Goal: Task Accomplishment & Management: Use online tool/utility

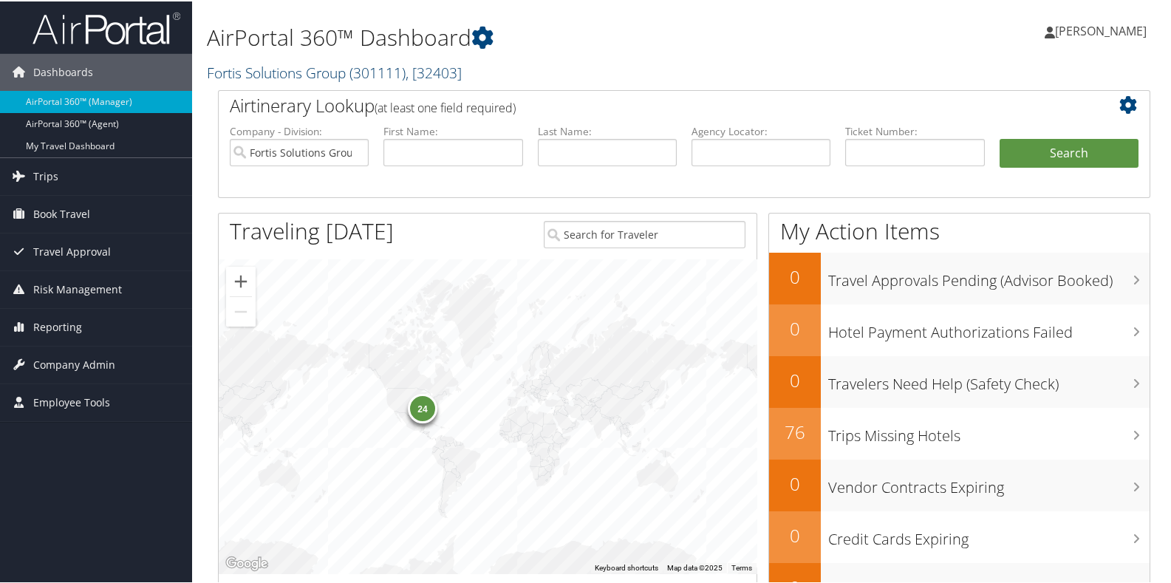
click at [462, 69] on span ", [ 32403 ]" at bounding box center [434, 71] width 56 height 20
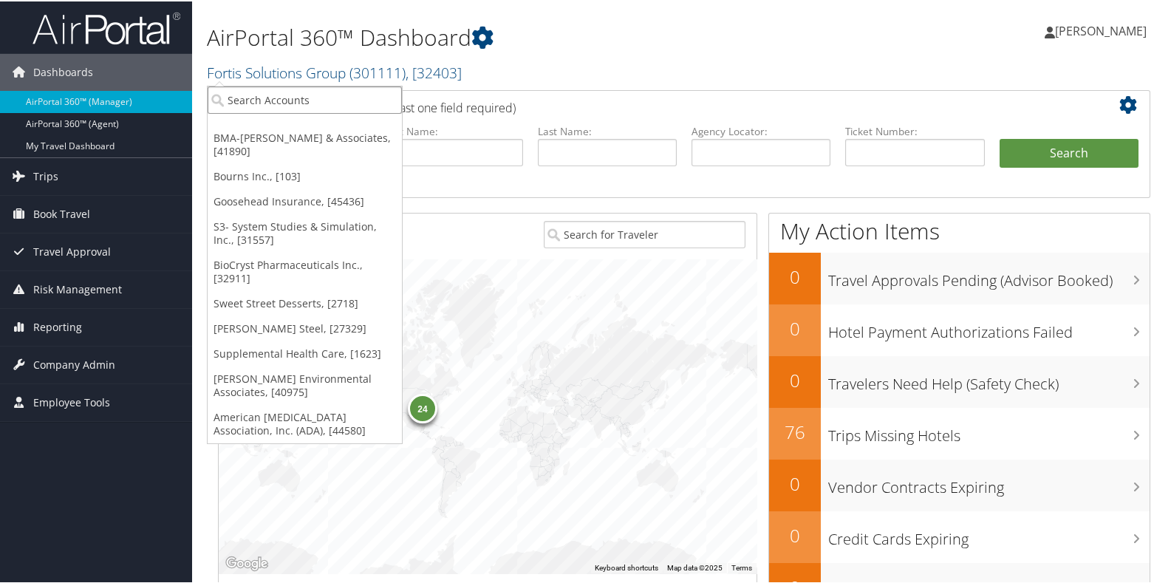
click at [270, 93] on input "search" at bounding box center [305, 98] width 194 height 27
click at [237, 101] on input "search" at bounding box center [305, 98] width 194 height 27
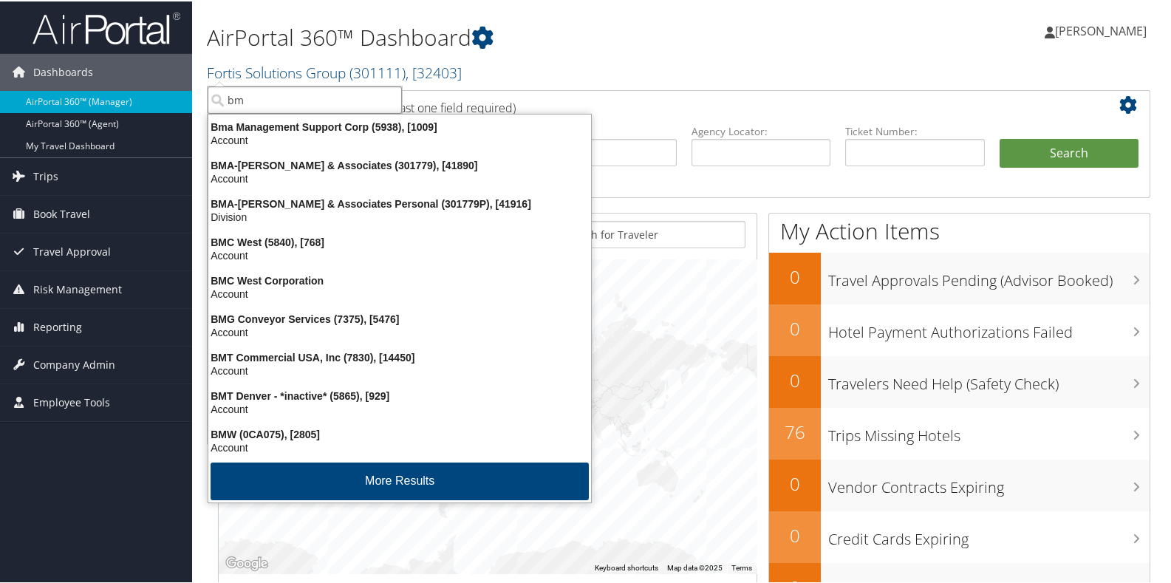
type input "bma"
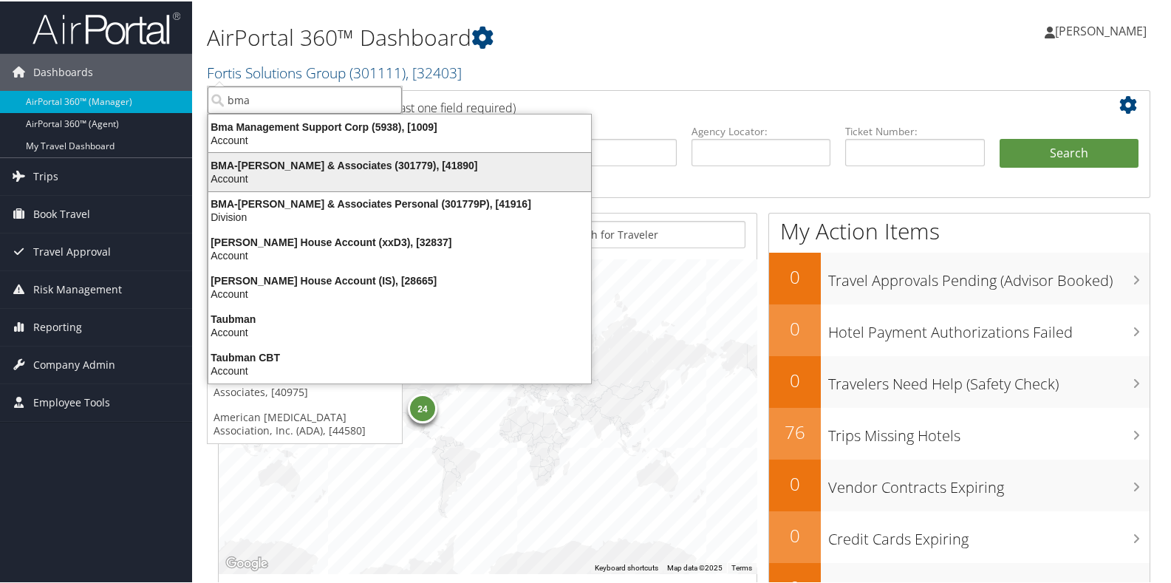
click at [214, 166] on div "BMA-Beshenich Muir & Associates (301779), [41890]" at bounding box center [399, 163] width 400 height 13
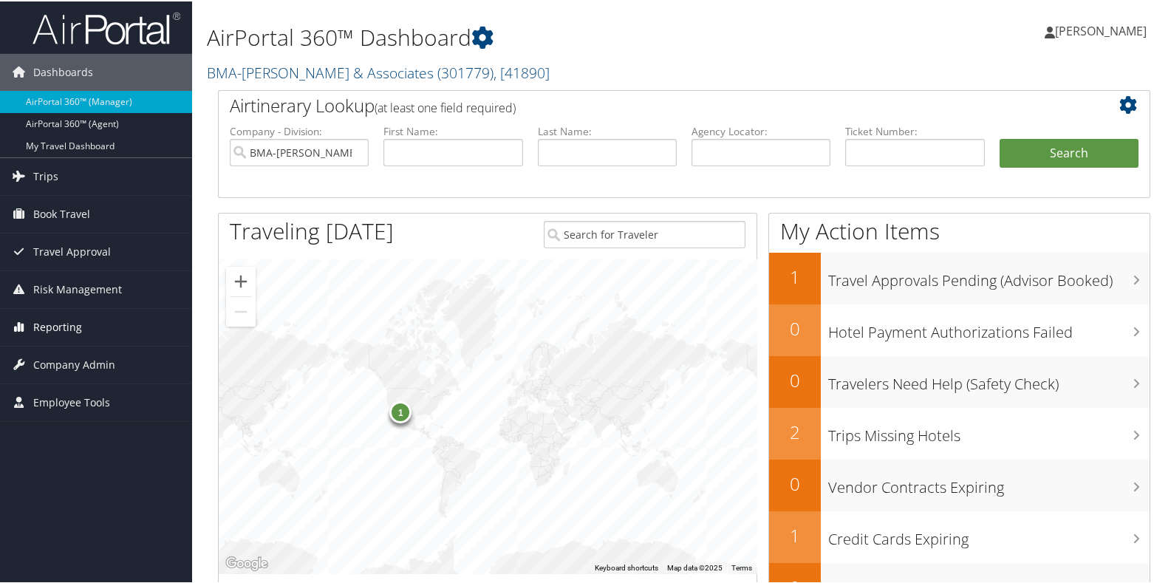
click at [69, 325] on span "Reporting" at bounding box center [57, 325] width 49 height 37
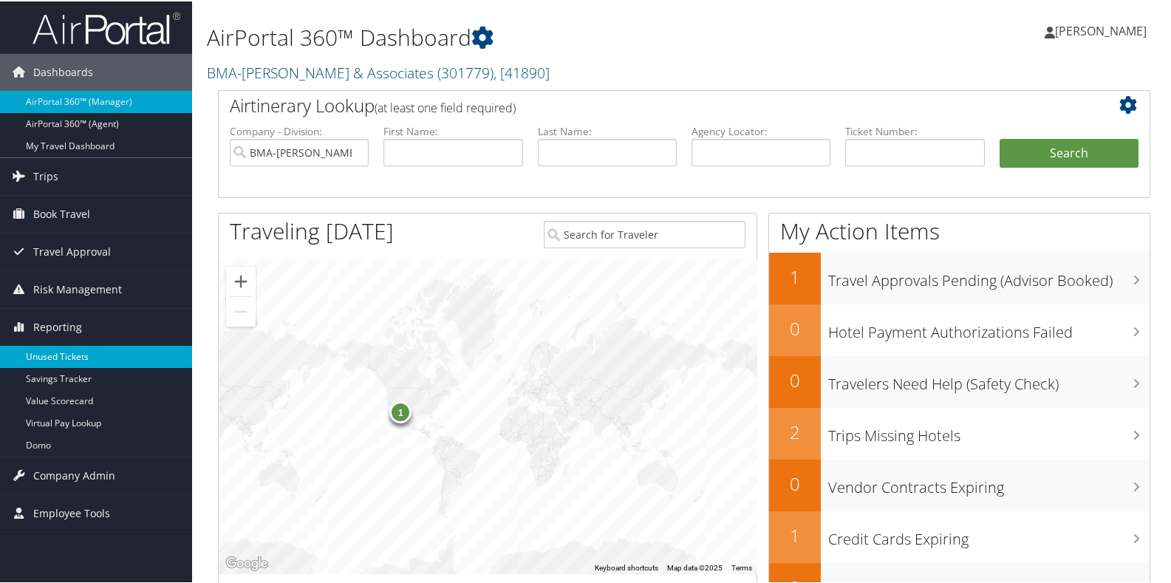
click at [70, 351] on link "Unused Tickets" at bounding box center [96, 355] width 192 height 22
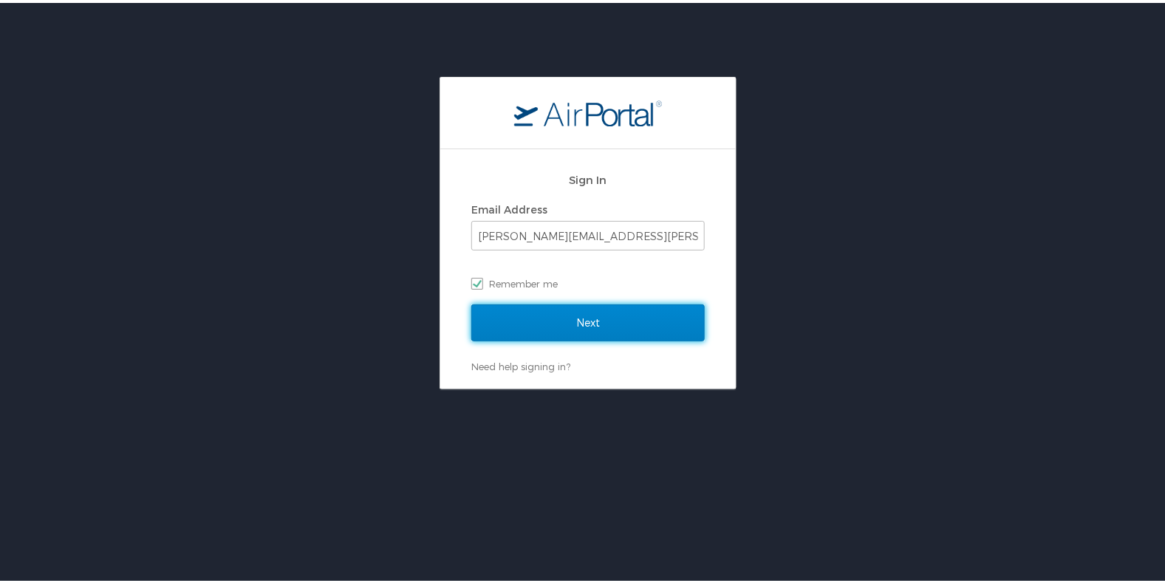
click at [545, 334] on input "Next" at bounding box center [587, 319] width 233 height 37
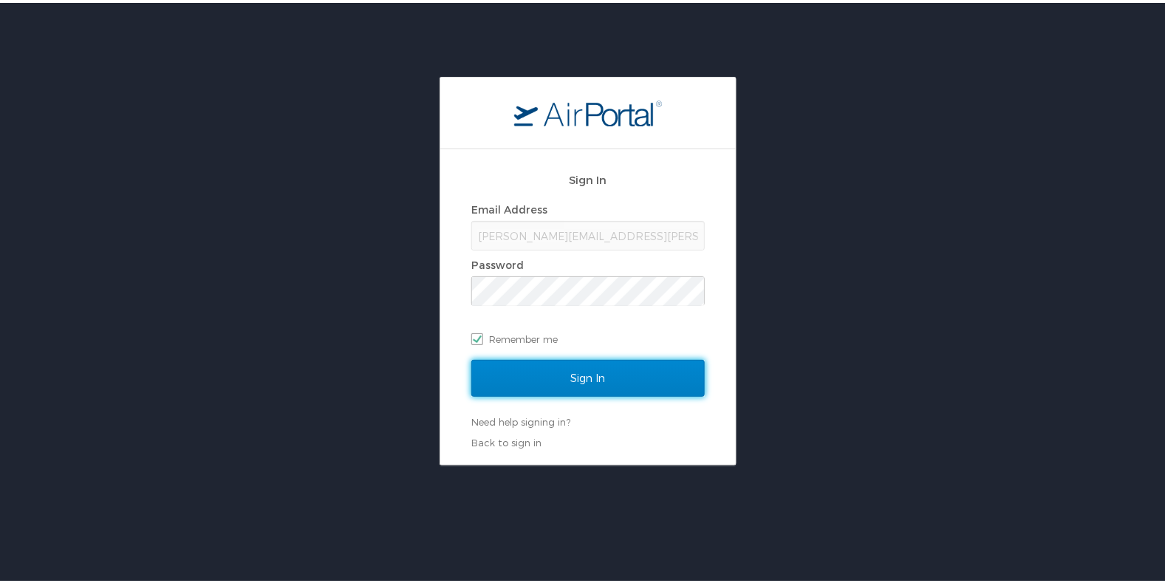
click at [547, 371] on input "Sign In" at bounding box center [587, 375] width 233 height 37
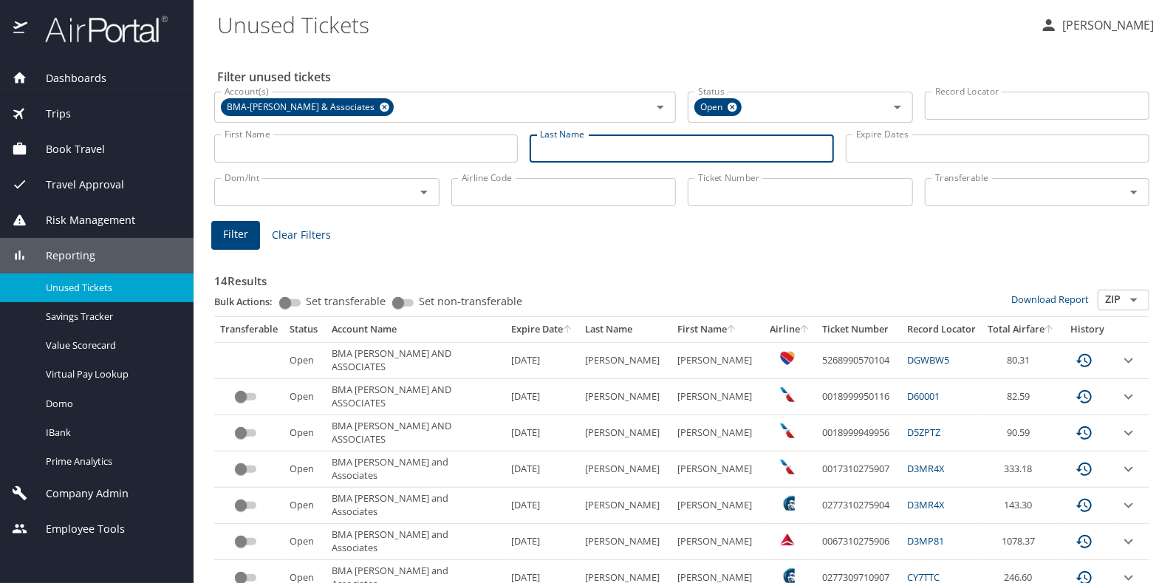
click at [559, 146] on input "Last Name" at bounding box center [682, 148] width 304 height 28
type input "[PERSON_NAME]"
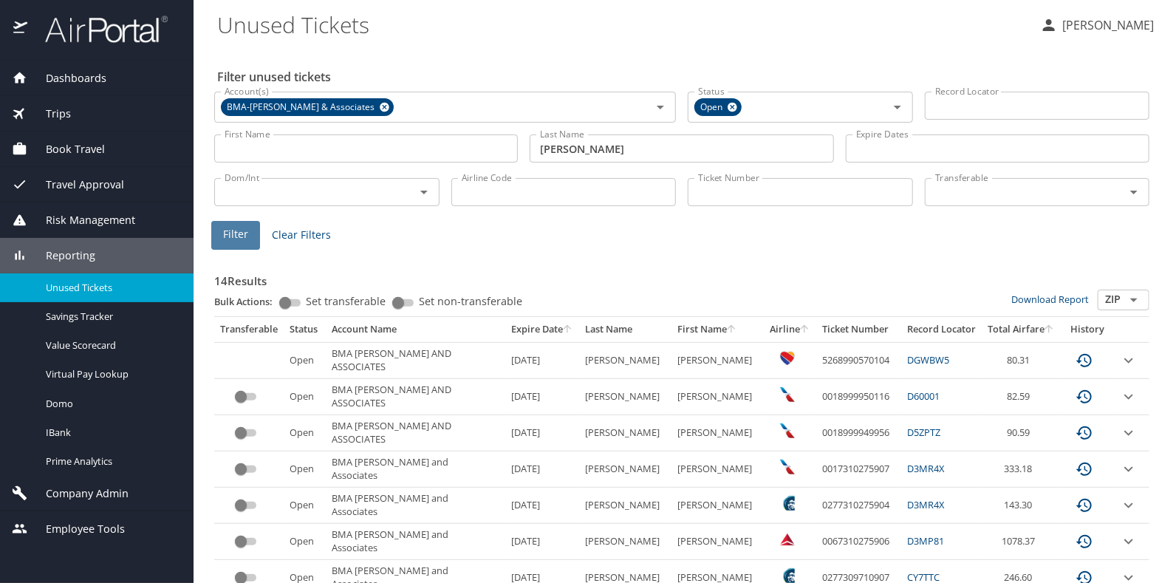
click at [242, 236] on span "Filter" at bounding box center [235, 234] width 25 height 18
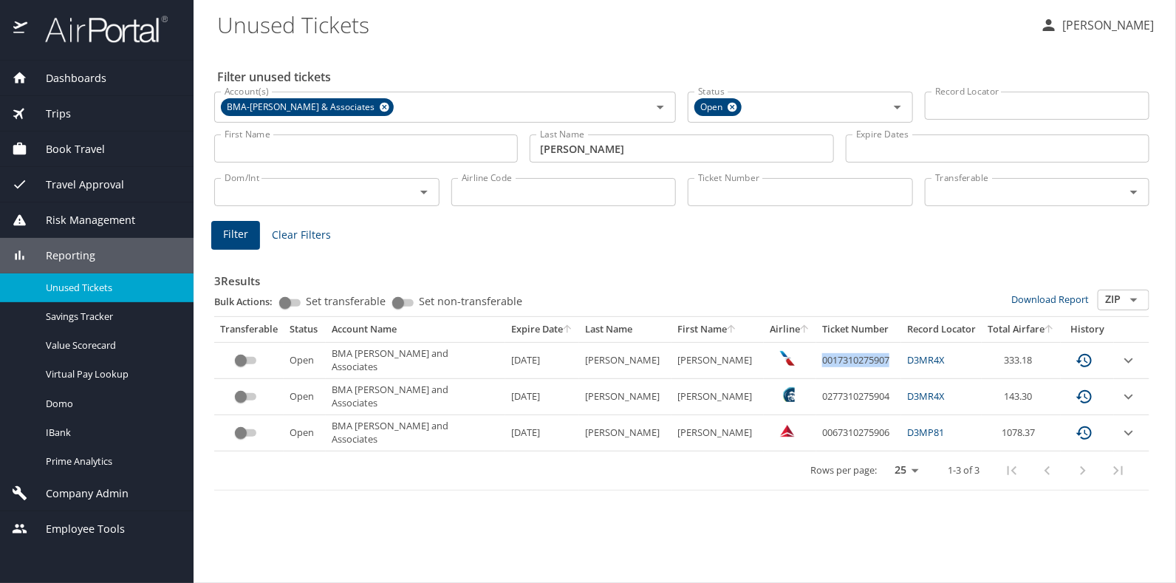
drag, startPoint x: 799, startPoint y: 357, endPoint x: 873, endPoint y: 360, distance: 73.2
click at [873, 360] on td "0017310275907" at bounding box center [858, 360] width 85 height 36
drag, startPoint x: 873, startPoint y: 360, endPoint x: 860, endPoint y: 358, distance: 12.8
copy td "0017310275907"
